Goal: Information Seeking & Learning: Check status

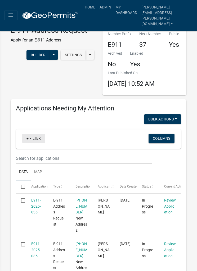
click at [32, 134] on link "+ Filter" at bounding box center [33, 139] width 23 height 10
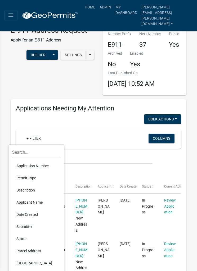
click at [45, 176] on li "Permit Type" at bounding box center [36, 178] width 48 height 12
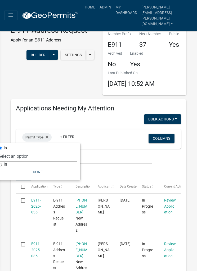
click at [53, 153] on select "Select an option DRAFT - Variance Application DRAFT - Wetland Application E-911…" at bounding box center [37, 156] width 78 height 11
select select "89aa8290-0064-4f09-b800-24f466b336c2"
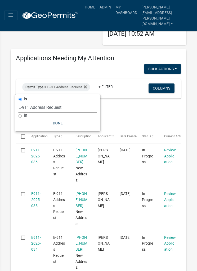
scroll to position [50, 0]
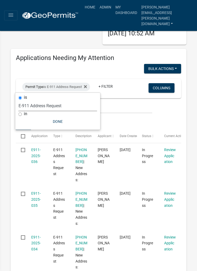
click at [33, 153] on link "E911-2025-036" at bounding box center [36, 156] width 10 height 16
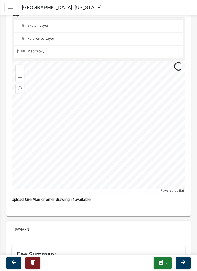
scroll to position [1062, 0]
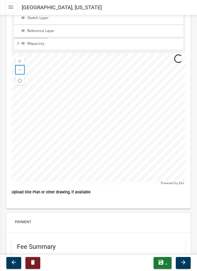
click at [17, 70] on div "Zoom out" at bounding box center [20, 70] width 8 height 8
click at [21, 59] on span at bounding box center [20, 61] width 4 height 4
click at [22, 58] on div "Zoom in" at bounding box center [20, 61] width 8 height 8
click at [22, 59] on span at bounding box center [20, 61] width 4 height 4
click at [22, 60] on div "Zoom in" at bounding box center [20, 61] width 8 height 8
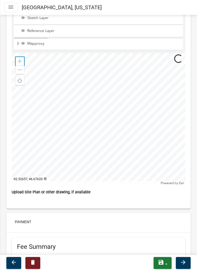
click at [16, 58] on div "Zoom in" at bounding box center [20, 61] width 8 height 8
click at [21, 62] on span at bounding box center [20, 61] width 4 height 4
click at [20, 61] on span at bounding box center [20, 61] width 4 height 4
click at [19, 72] on div "Zoom out" at bounding box center [20, 70] width 8 height 8
click at [21, 69] on span at bounding box center [20, 70] width 4 height 4
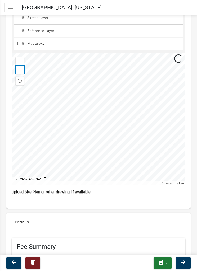
click at [24, 70] on div "Zoom out" at bounding box center [20, 70] width 8 height 8
click at [24, 72] on div "Zoom out" at bounding box center [20, 70] width 8 height 8
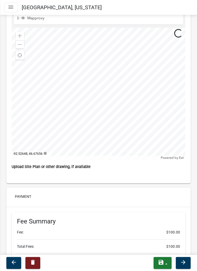
scroll to position [1087, 0]
click at [20, 44] on span at bounding box center [20, 44] width 4 height 4
click at [22, 47] on div "Zoom out" at bounding box center [20, 44] width 8 height 8
click at [23, 47] on div "Zoom out" at bounding box center [20, 44] width 8 height 8
click at [21, 37] on div "Zoom in" at bounding box center [20, 35] width 8 height 8
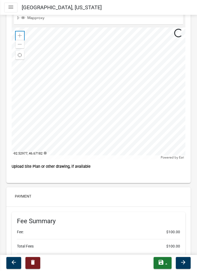
click at [18, 34] on span at bounding box center [20, 36] width 4 height 4
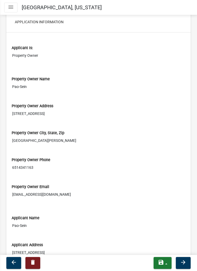
scroll to position [266, 0]
